Goal: Information Seeking & Learning: Find specific page/section

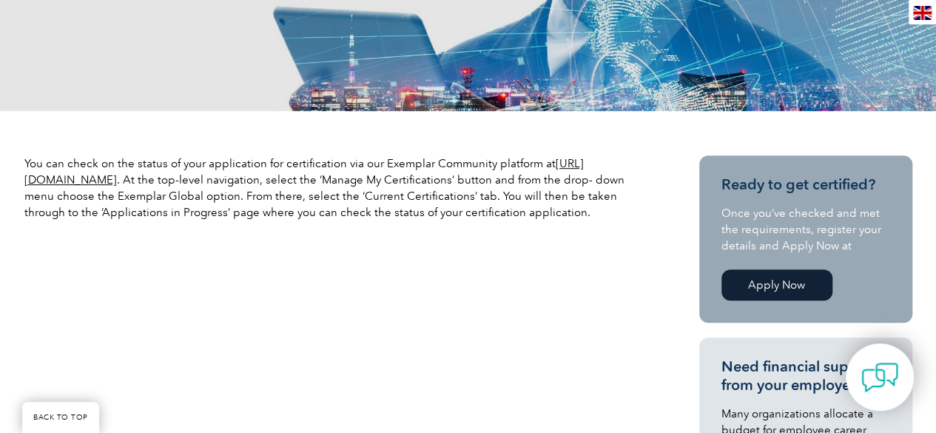
scroll to position [366, 0]
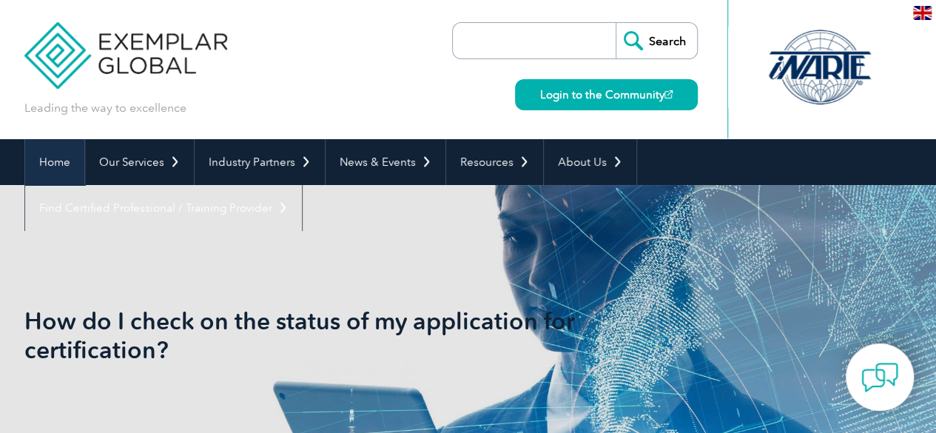
click at [62, 163] on link "Home" at bounding box center [54, 162] width 59 height 46
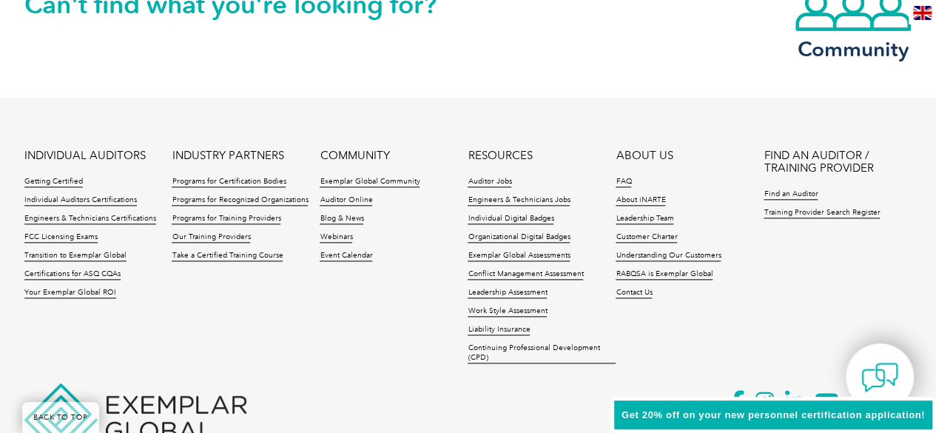
scroll to position [3617, 0]
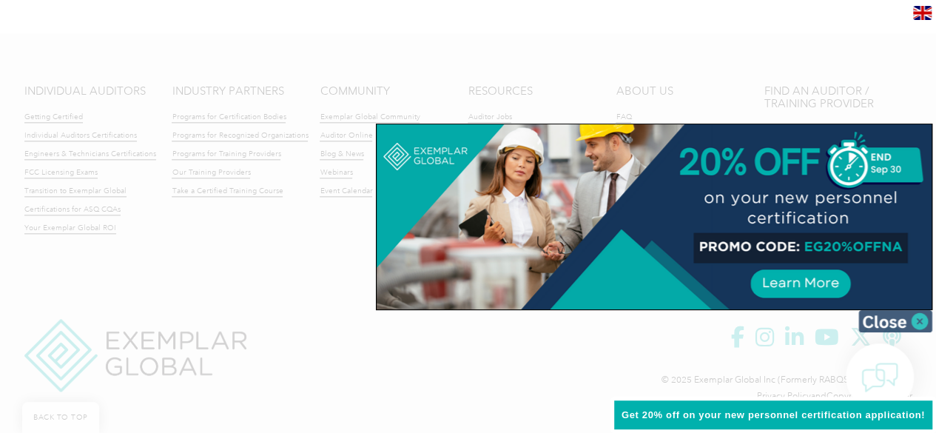
click at [908, 318] on img at bounding box center [895, 321] width 74 height 22
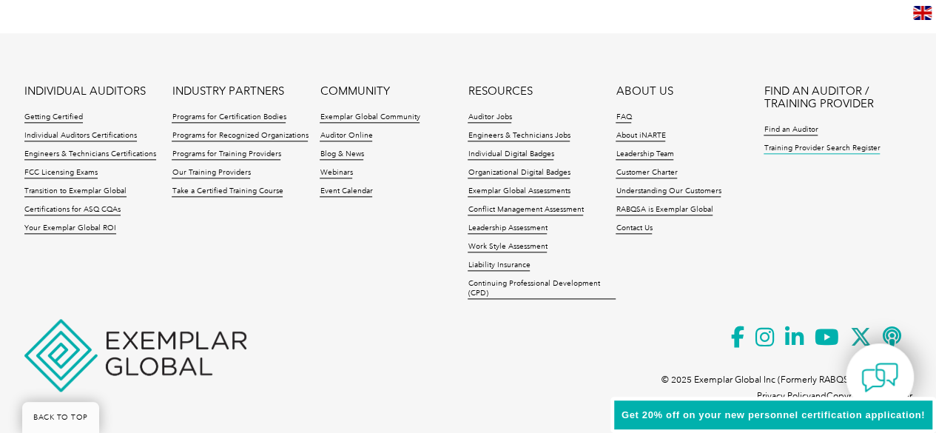
click at [781, 152] on link "Training Provider Search Register" at bounding box center [821, 149] width 116 height 10
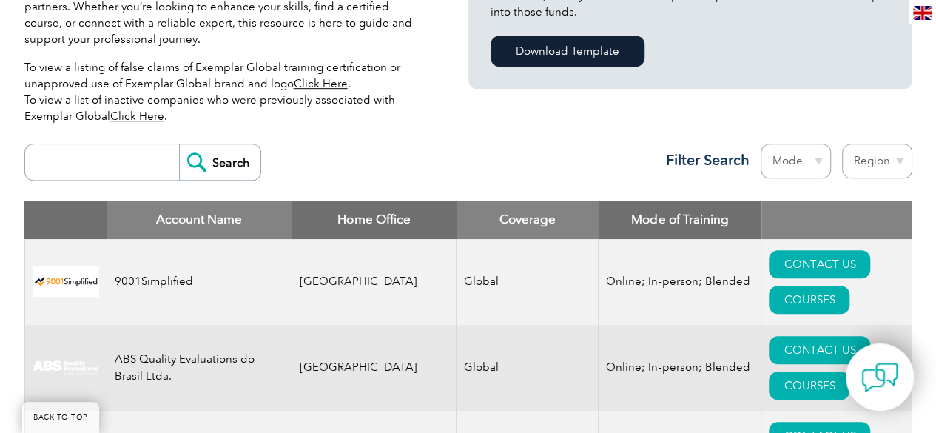
scroll to position [451, 0]
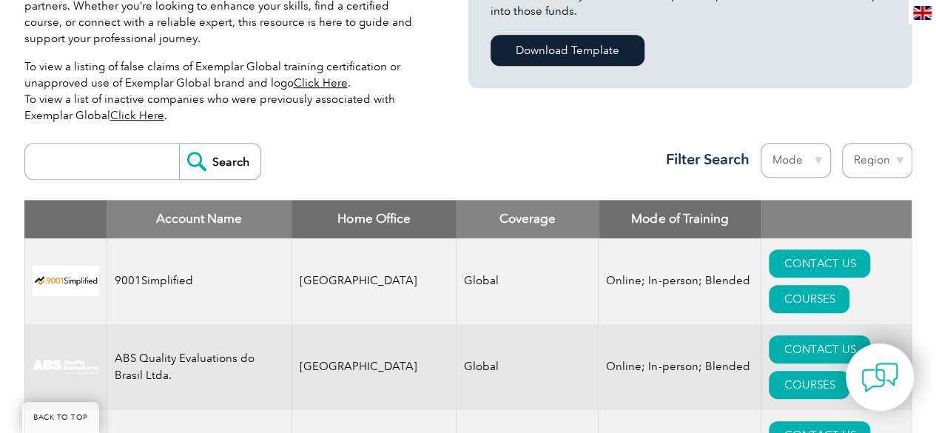
click at [811, 171] on select "Mode Online In-person Blended" at bounding box center [796, 160] width 70 height 35
click at [874, 157] on select "Region Australia Bahrain Bangladesh Brazil Canada Colombia Dominican Republic E…" at bounding box center [877, 160] width 70 height 35
click at [599, 155] on div "Search Region Australia Bahrain Bangladesh Brazil Canada Colombia Dominican Rep…" at bounding box center [468, 167] width 888 height 64
